Goal: Information Seeking & Learning: Learn about a topic

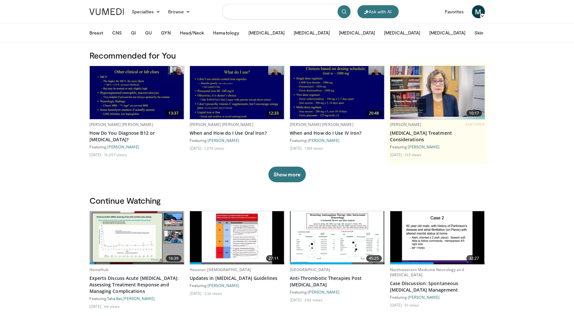
click at [245, 10] on input "Search topics, interventions" at bounding box center [287, 12] width 130 height 16
type input "**********"
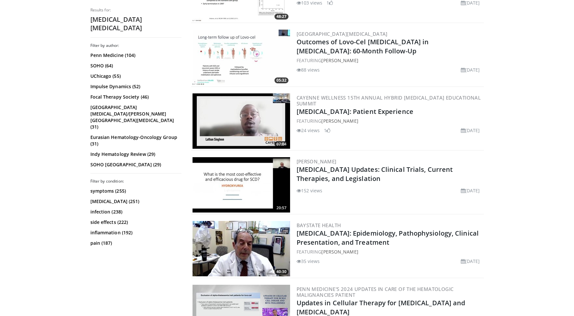
scroll to position [660, 0]
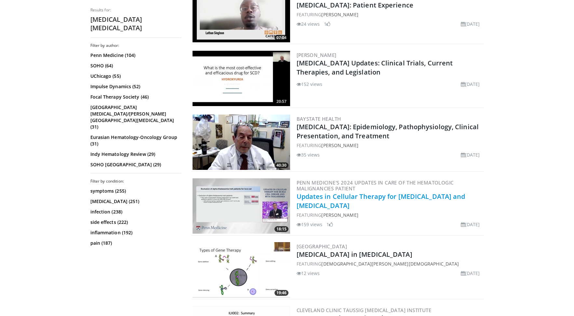
click at [428, 198] on link "Updates in Cellular Therapy for Sickle Cell Disease and Beta-Thalassemia" at bounding box center [381, 201] width 169 height 18
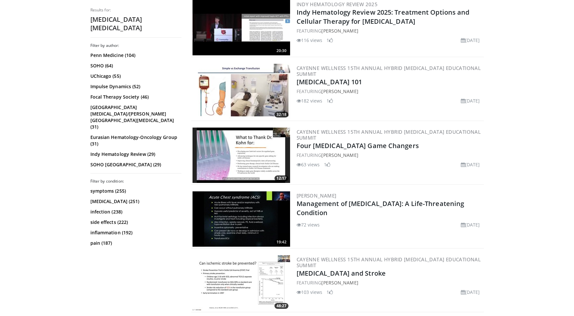
scroll to position [231, 0]
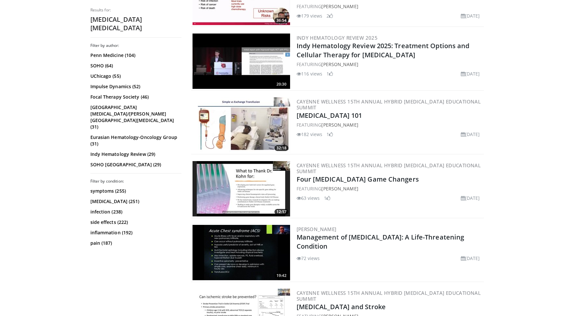
click at [323, 183] on h2 "Four Sickle Cell Game Changers" at bounding box center [390, 179] width 186 height 9
click at [283, 192] on img at bounding box center [242, 188] width 98 height 55
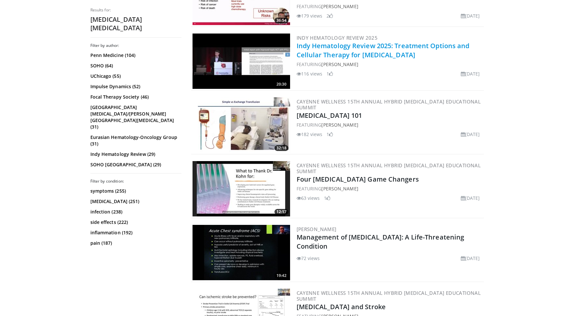
click at [340, 55] on link "Indy Hematology Review 2025: Treatment Options and Cellular Therapy for Sickle …" at bounding box center [383, 50] width 173 height 18
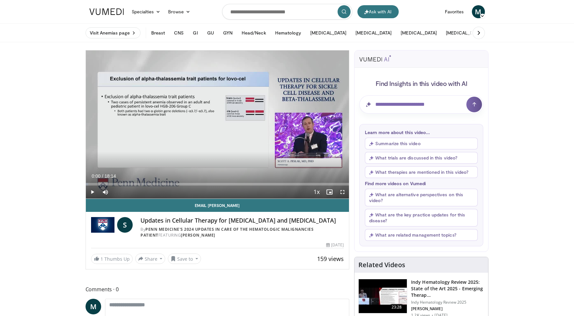
click at [94, 192] on span "Video Player" at bounding box center [92, 191] width 13 height 13
click at [343, 190] on span "Video Player" at bounding box center [342, 191] width 13 height 13
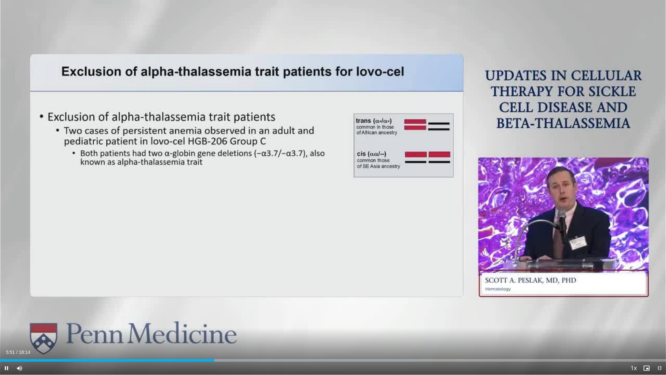
click at [6, 316] on span "Video Player" at bounding box center [6, 367] width 13 height 13
click at [7, 316] on span "Video Player" at bounding box center [6, 367] width 13 height 13
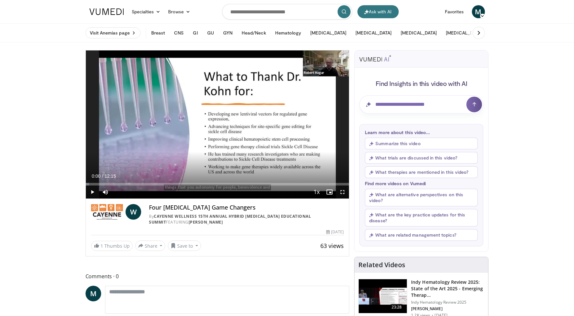
click at [91, 190] on span "Video Player" at bounding box center [92, 191] width 13 height 13
click at [343, 192] on span "Video Player" at bounding box center [342, 191] width 13 height 13
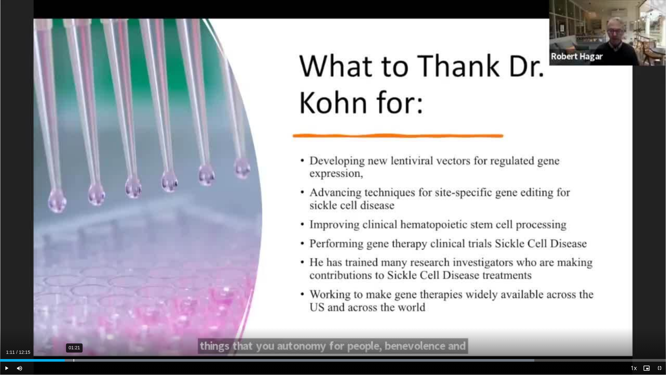
click at [74, 316] on div "01:21" at bounding box center [74, 360] width 1 height 3
click at [82, 316] on div "01:30" at bounding box center [82, 360] width 1 height 3
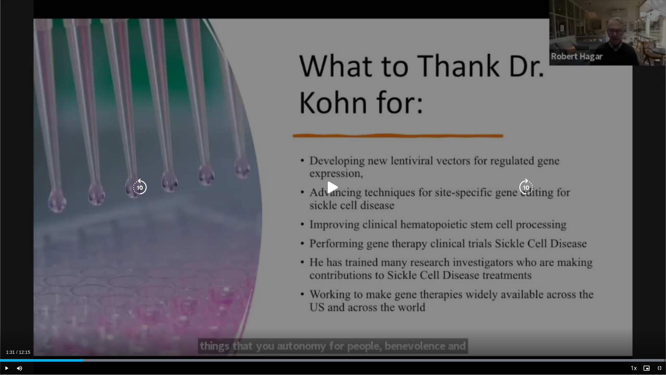
click at [90, 316] on div "Loaded : 99.73% 01:38 01:32" at bounding box center [333, 360] width 666 height 3
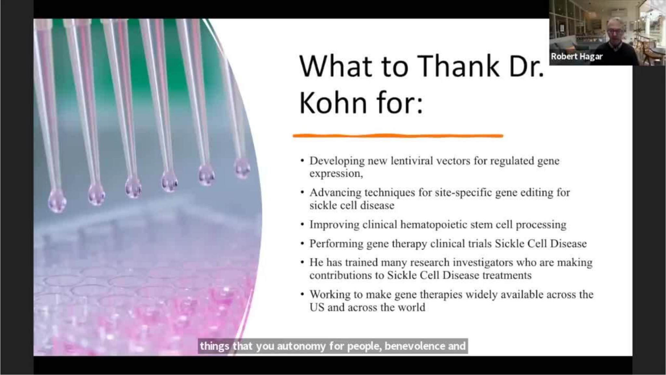
click at [95, 316] on div "10 seconds Tap to unmute" at bounding box center [333, 187] width 666 height 374
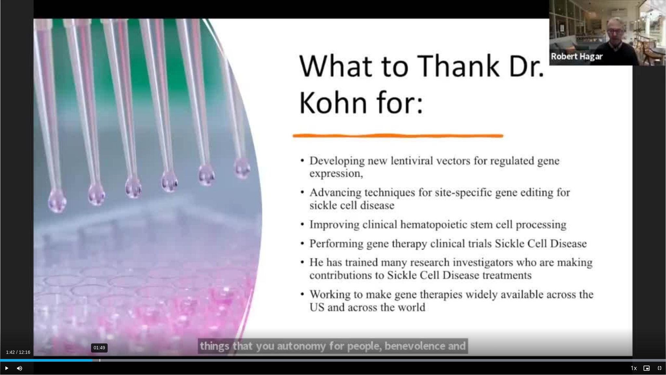
click at [100, 316] on div "01:49" at bounding box center [100, 360] width 1 height 3
click at [112, 316] on div "02:03" at bounding box center [112, 360] width 1 height 3
click at [7, 316] on span "Video Player" at bounding box center [6, 367] width 13 height 13
click at [135, 316] on div "02:29" at bounding box center [135, 360] width 1 height 3
click at [145, 316] on div "Loaded : 99.99% 02:40 02:32" at bounding box center [333, 358] width 666 height 6
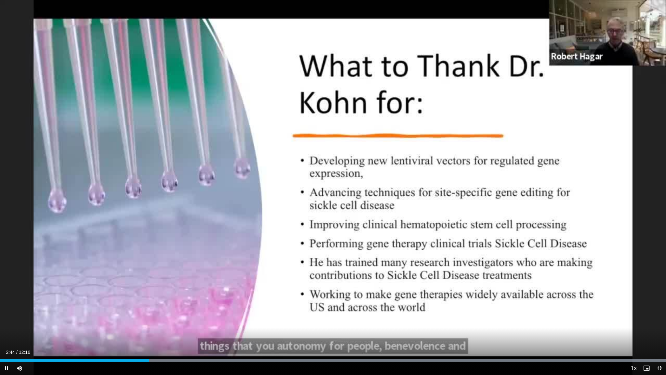
click at [160, 316] on video-js "**********" at bounding box center [333, 187] width 666 height 375
click at [163, 316] on div "02:59" at bounding box center [163, 360] width 1 height 3
click at [231, 316] on div "Loaded : 99.99% 04:13 03:18" at bounding box center [333, 358] width 666 height 6
click at [246, 316] on div "04:31" at bounding box center [246, 360] width 1 height 3
click at [256, 316] on div "04:42" at bounding box center [256, 360] width 1 height 3
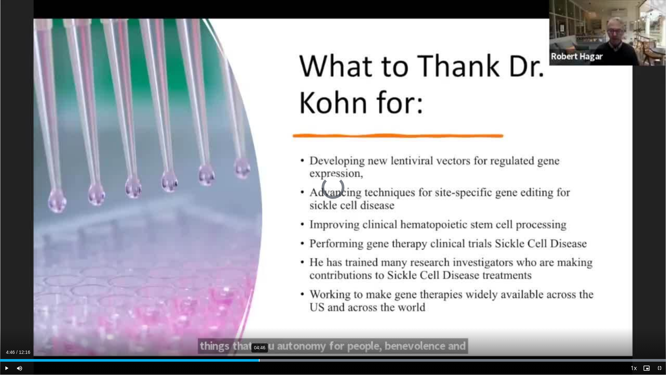
click at [259, 316] on div "04:46" at bounding box center [259, 360] width 1 height 3
click at [266, 316] on div "04:53" at bounding box center [266, 360] width 1 height 3
click at [276, 316] on div "05:05" at bounding box center [276, 360] width 1 height 3
click at [292, 316] on div "05:22" at bounding box center [292, 360] width 1 height 3
click at [306, 316] on div "Loaded : 99.99% 05:36 05:24" at bounding box center [333, 360] width 666 height 3
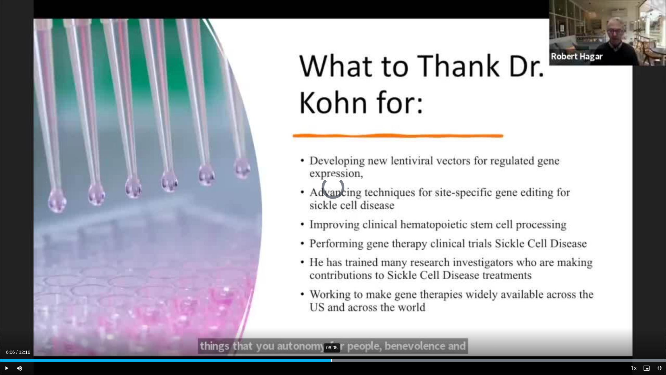
click at [332, 316] on div "Progress Bar" at bounding box center [360, 360] width 611 height 3
click at [338, 316] on div "06:13" at bounding box center [338, 360] width 1 height 3
click at [347, 316] on div "06:23" at bounding box center [347, 360] width 1 height 3
click at [490, 316] on div "Loaded : 99.99% 09:01 06:34" at bounding box center [333, 358] width 666 height 6
click at [498, 316] on div "Loaded : 99.99% 09:09 09:03" at bounding box center [333, 358] width 666 height 6
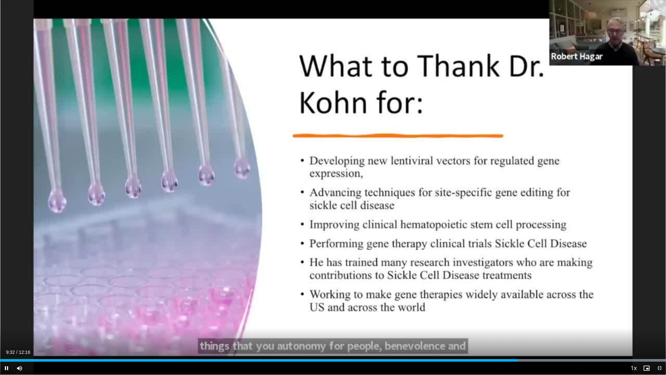
click at [579, 316] on span "Video Player" at bounding box center [659, 367] width 13 height 13
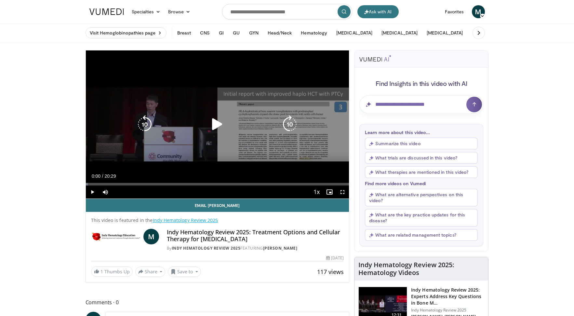
click at [213, 124] on icon "Video Player" at bounding box center [217, 124] width 18 height 18
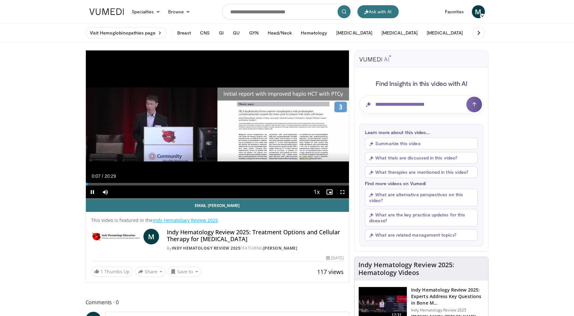
click at [343, 192] on span "Video Player" at bounding box center [342, 191] width 13 height 13
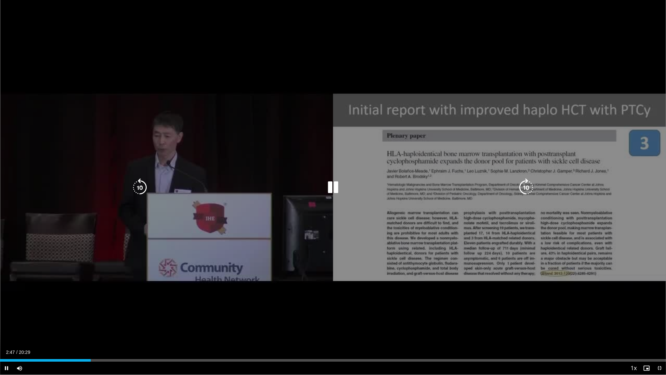
click at [349, 316] on div "10 seconds Tap to unmute" at bounding box center [333, 187] width 666 height 374
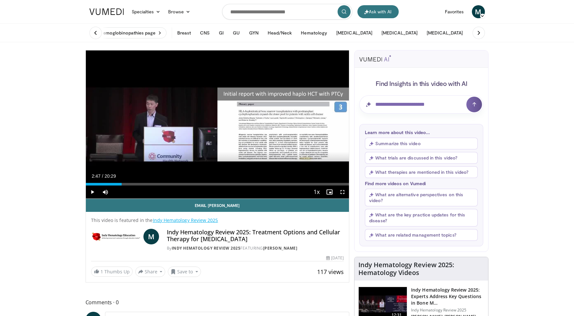
scroll to position [0, 0]
